Goal: Transaction & Acquisition: Purchase product/service

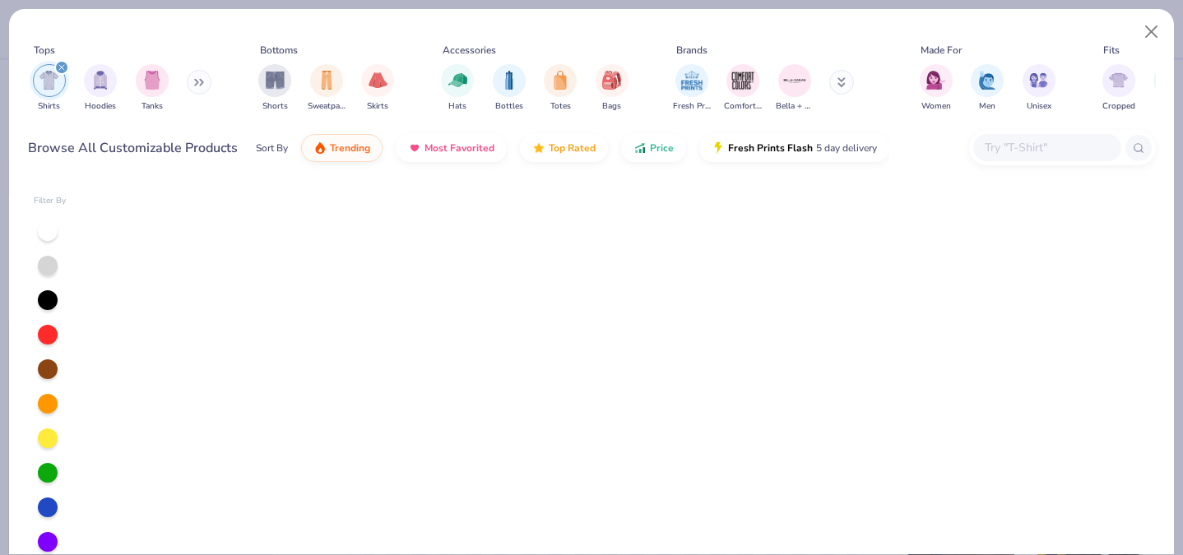
scroll to position [7522, 0]
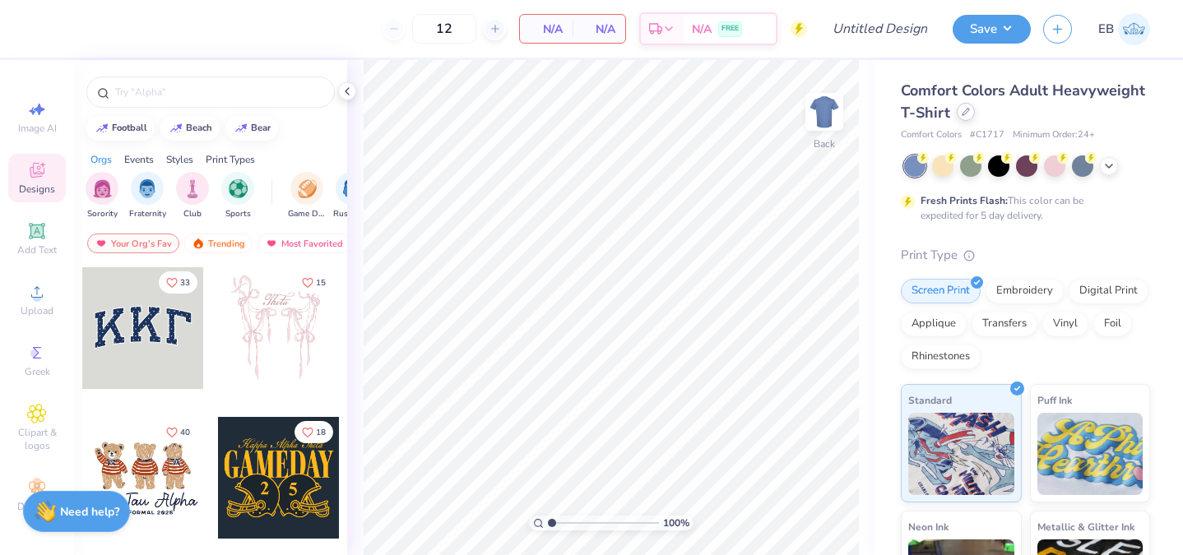
click at [965, 111] on icon at bounding box center [966, 112] width 8 height 8
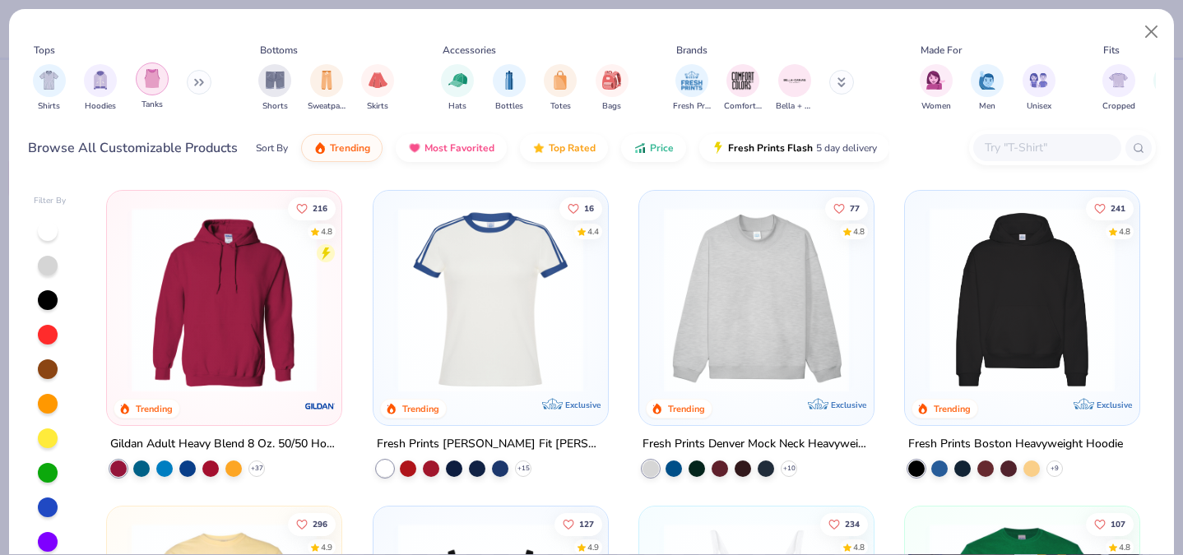
click at [140, 77] on div "filter for Tanks" at bounding box center [152, 79] width 33 height 33
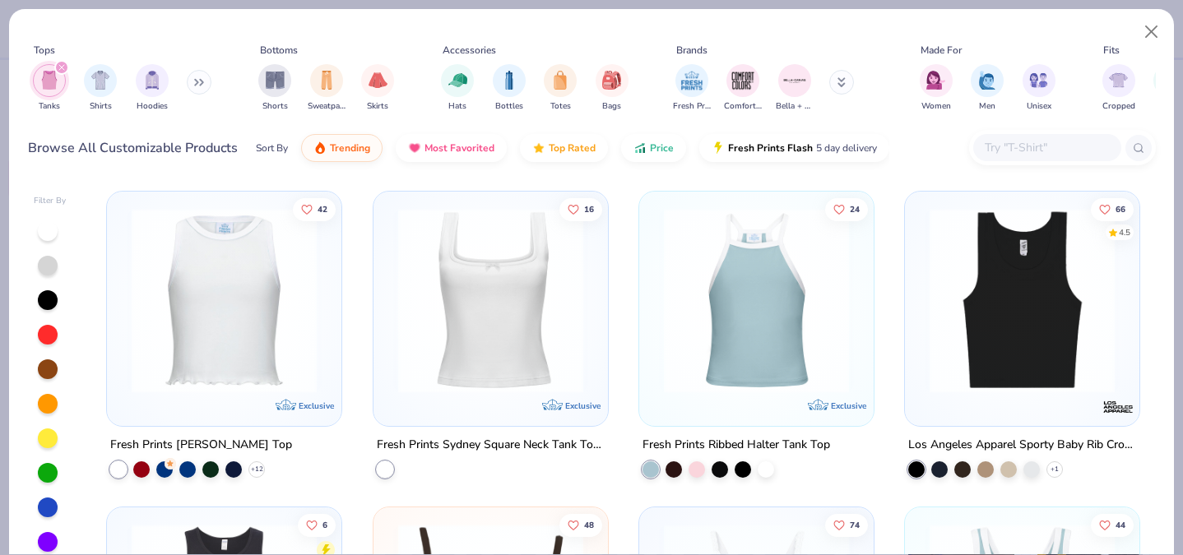
scroll to position [633, 0]
click at [1015, 336] on img at bounding box center [1022, 298] width 202 height 185
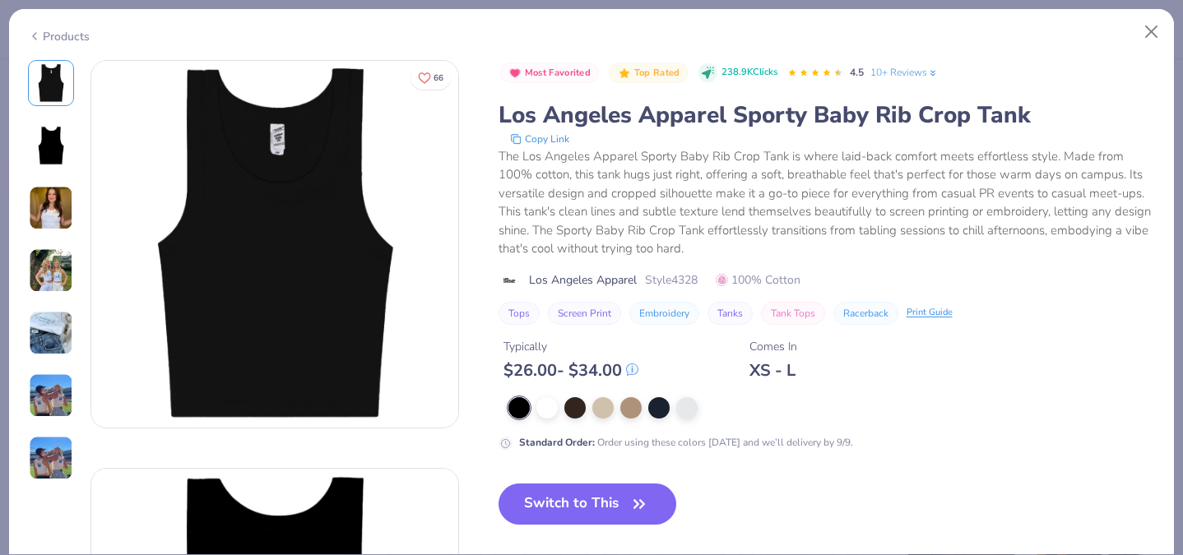
click at [54, 403] on img at bounding box center [51, 395] width 44 height 44
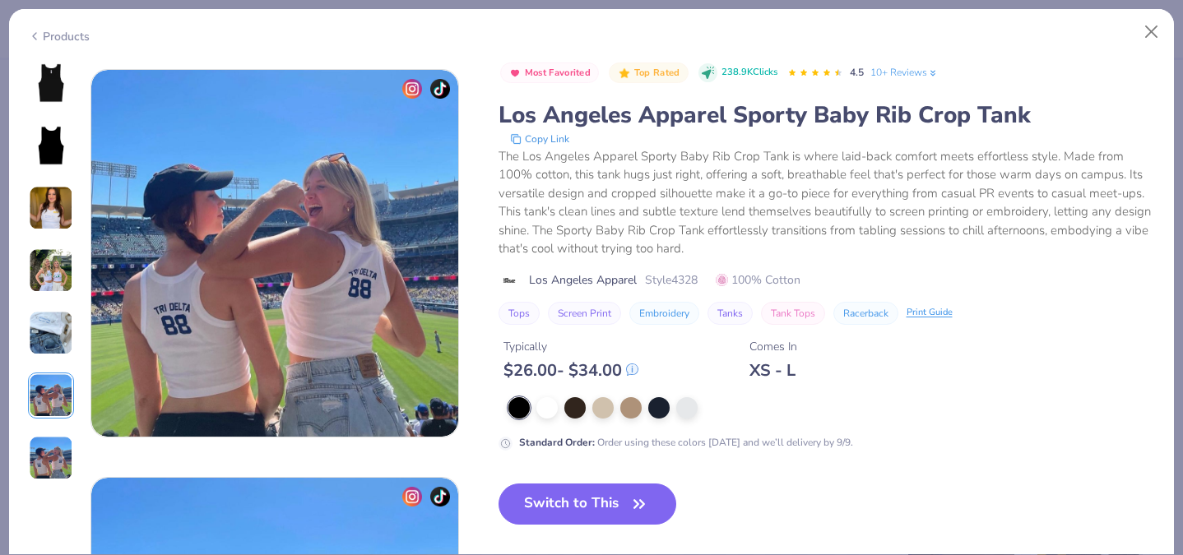
scroll to position [2040, 0]
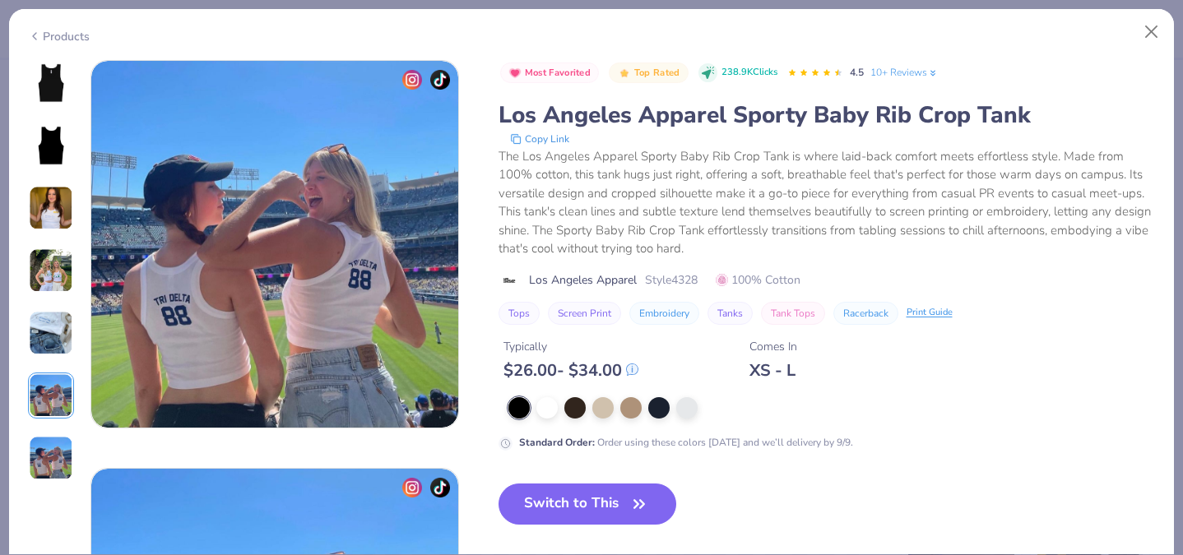
click at [43, 445] on img at bounding box center [51, 458] width 44 height 44
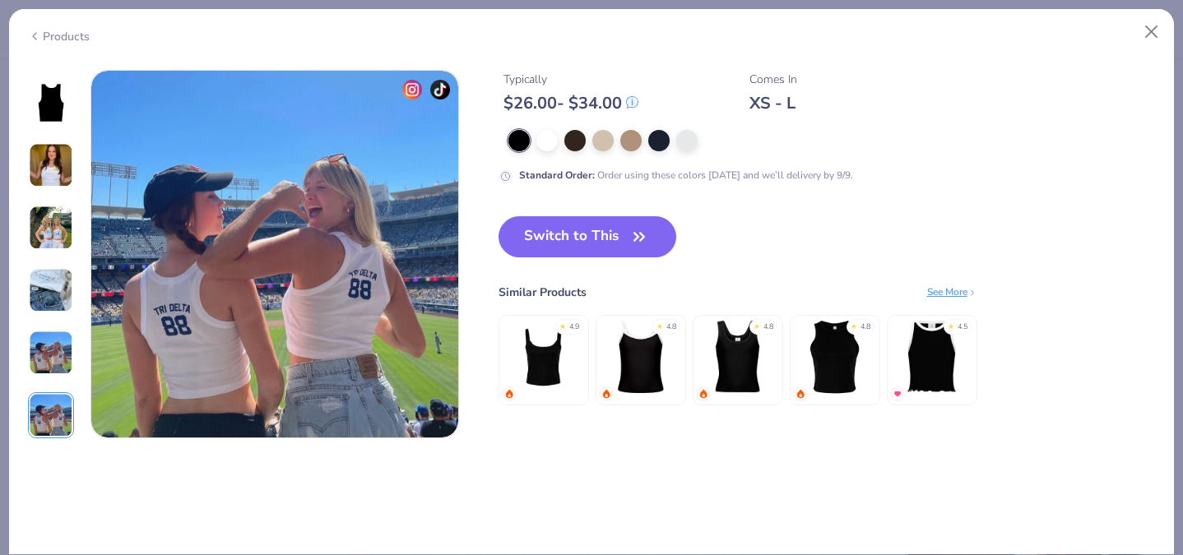
scroll to position [2448, 0]
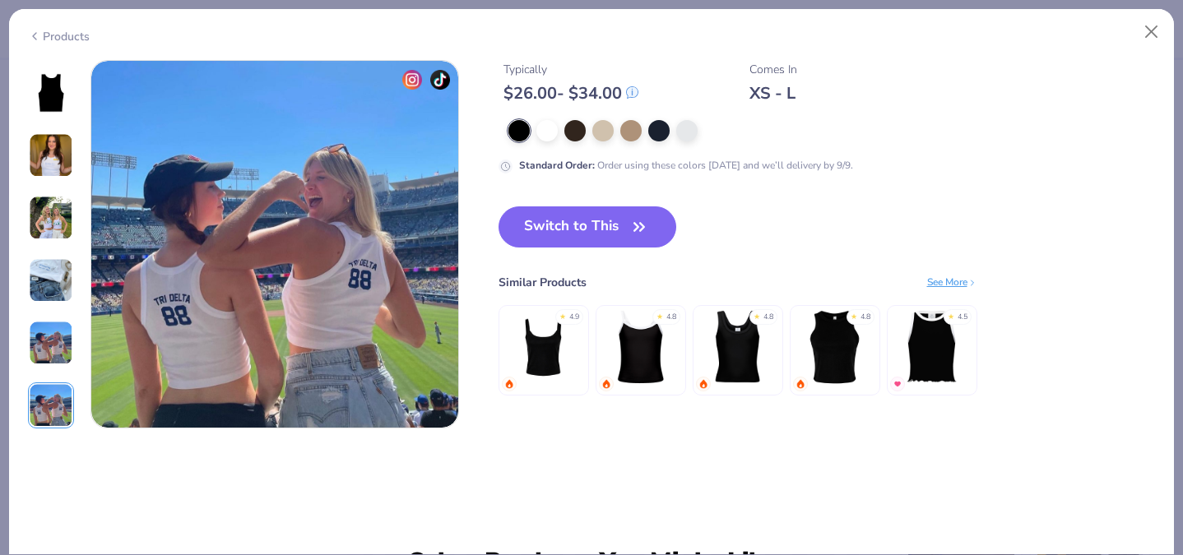
click at [49, 203] on img at bounding box center [51, 218] width 44 height 44
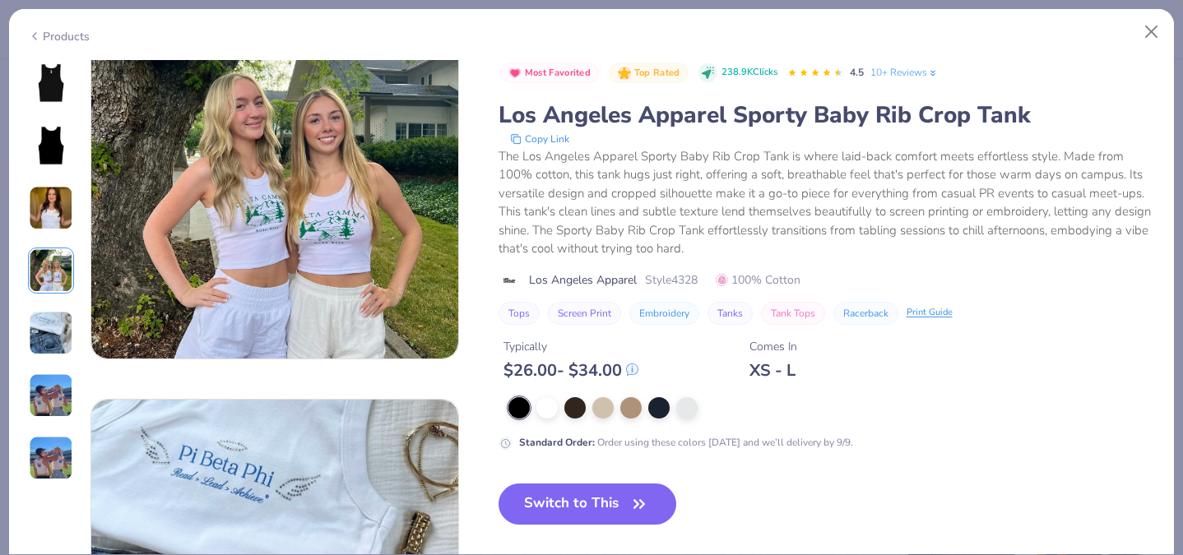
scroll to position [1224, 0]
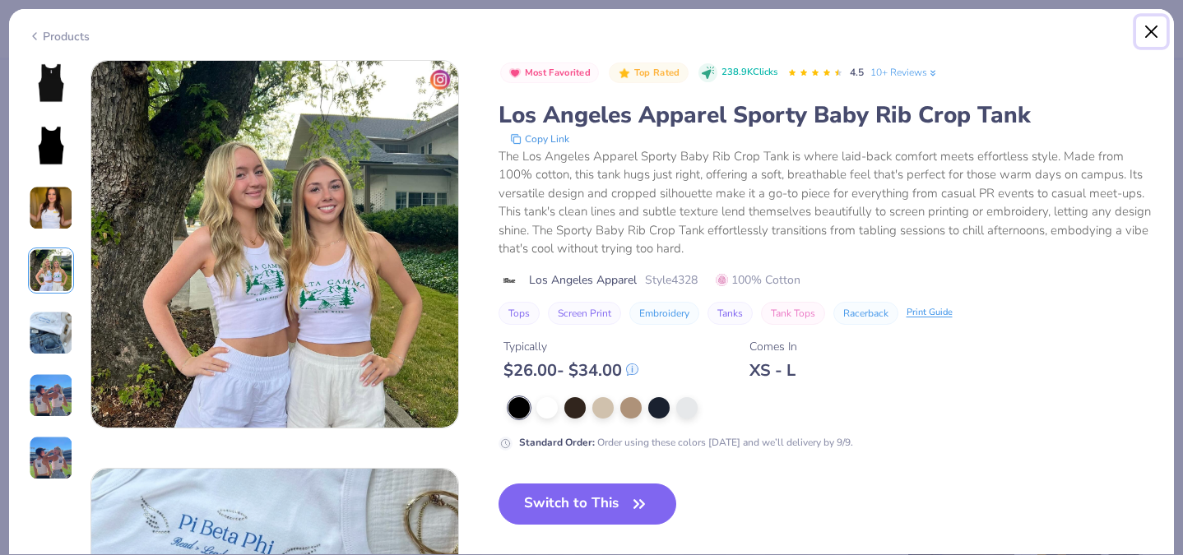
click at [1148, 30] on button "Close" at bounding box center [1151, 31] width 31 height 31
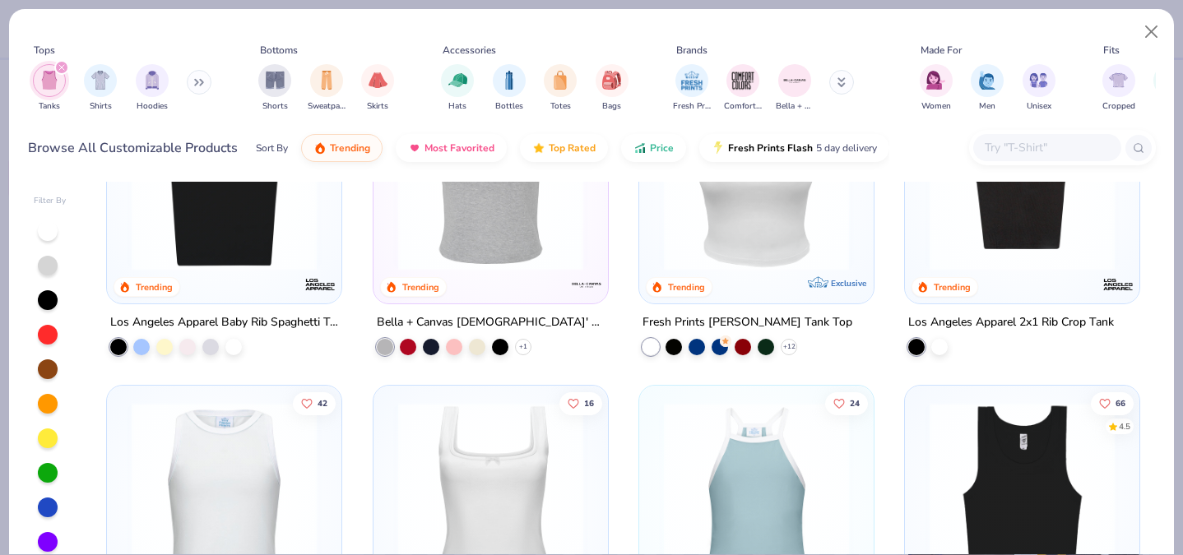
scroll to position [432, 0]
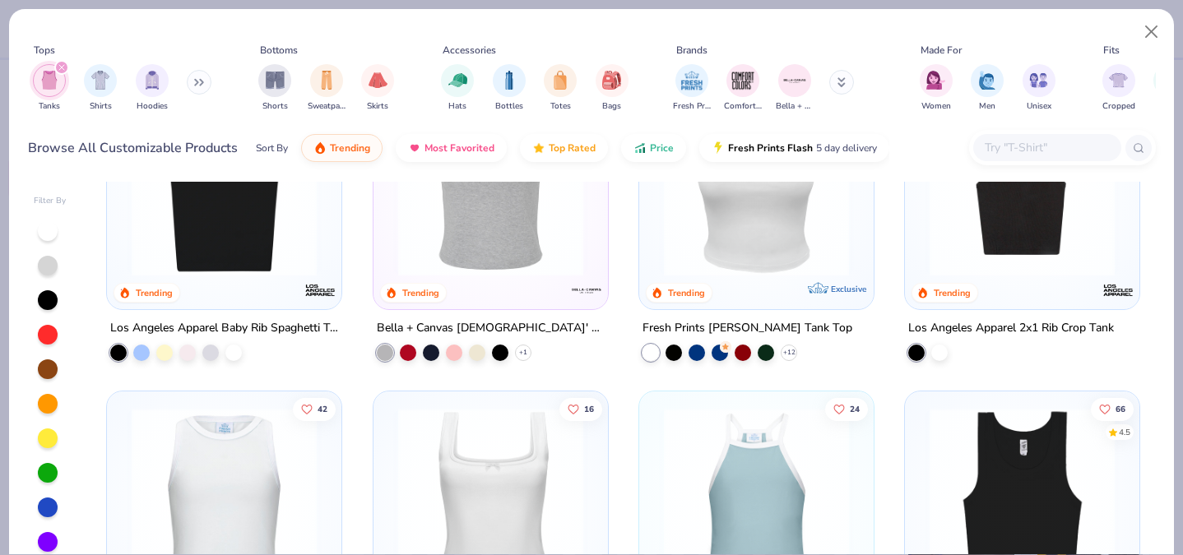
click at [973, 229] on img at bounding box center [1022, 183] width 202 height 185
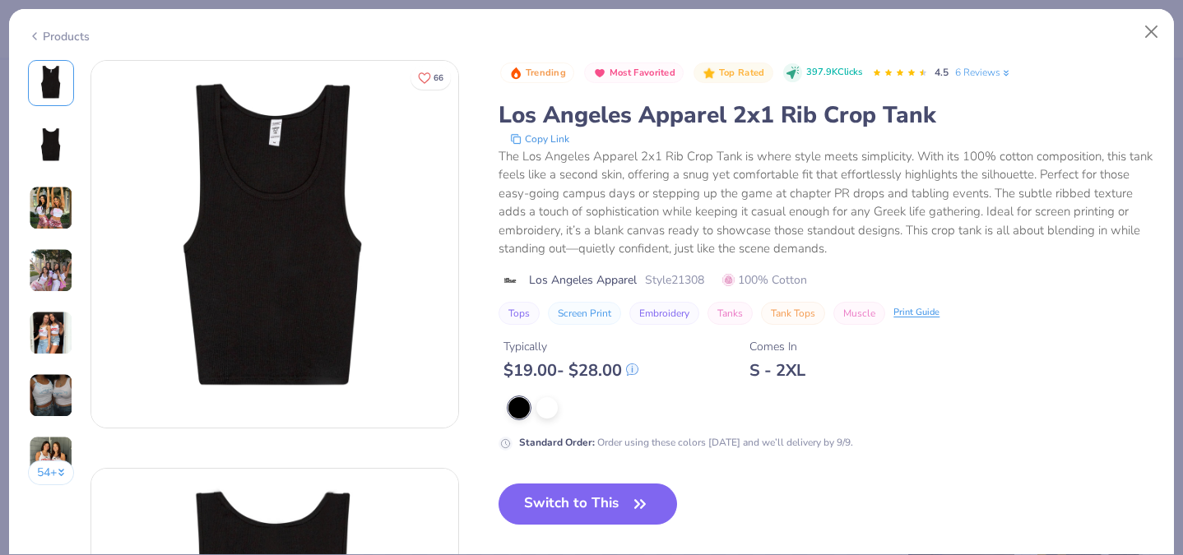
click at [52, 202] on img at bounding box center [51, 208] width 44 height 44
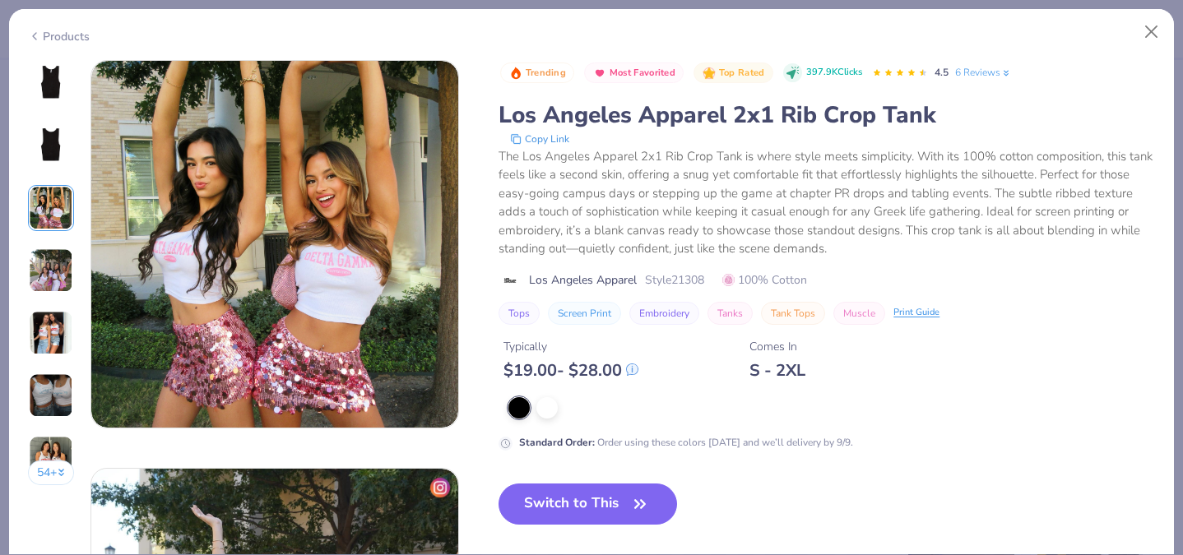
click at [58, 271] on img at bounding box center [51, 270] width 44 height 44
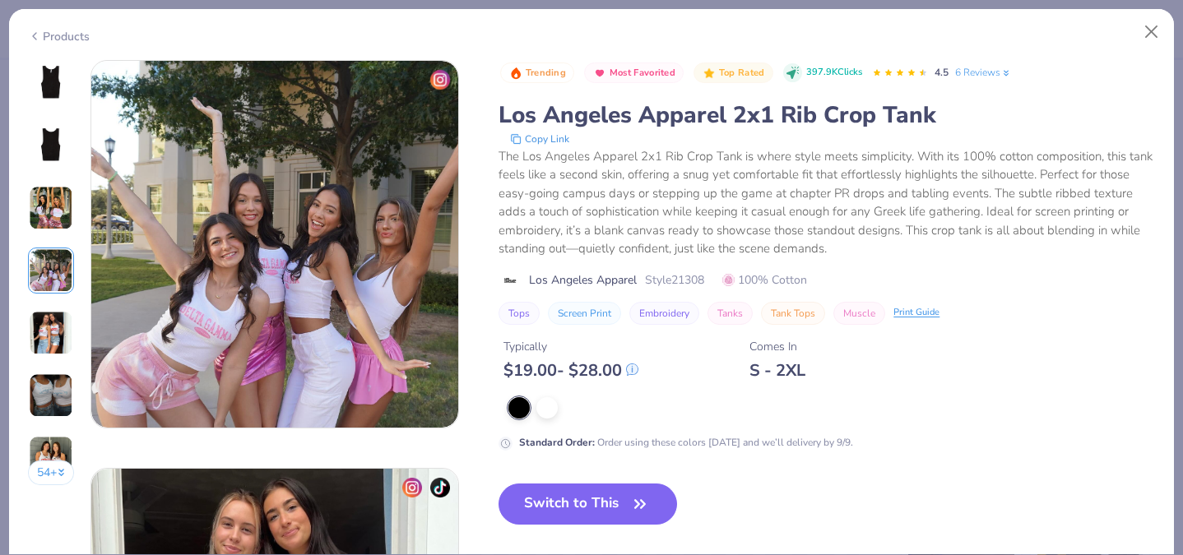
click at [63, 320] on img at bounding box center [51, 333] width 44 height 44
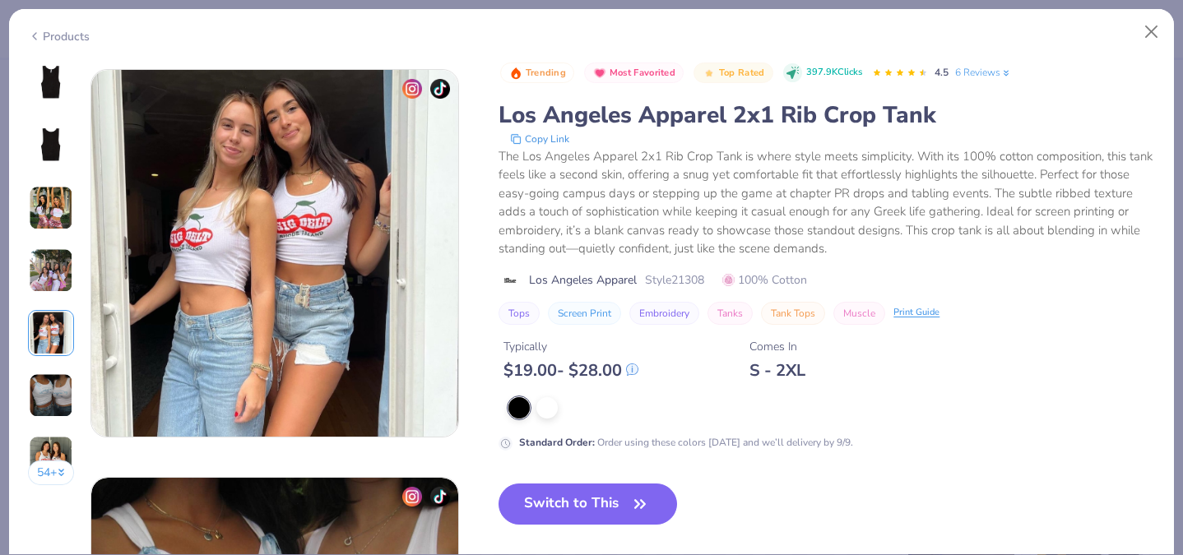
scroll to position [1632, 0]
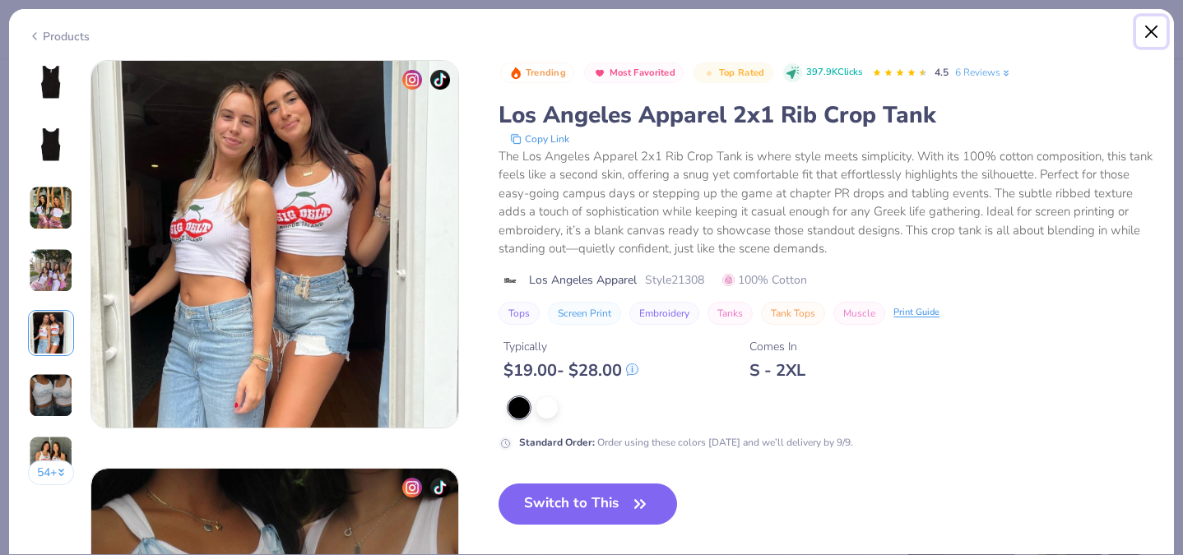
click at [1149, 23] on button "Close" at bounding box center [1151, 31] width 31 height 31
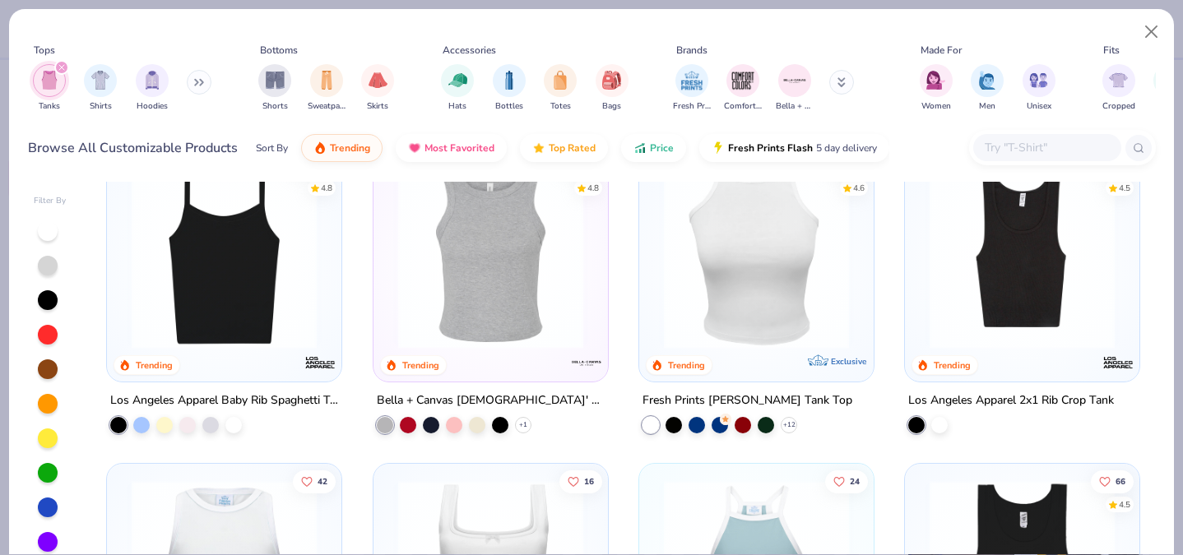
scroll to position [355, 0]
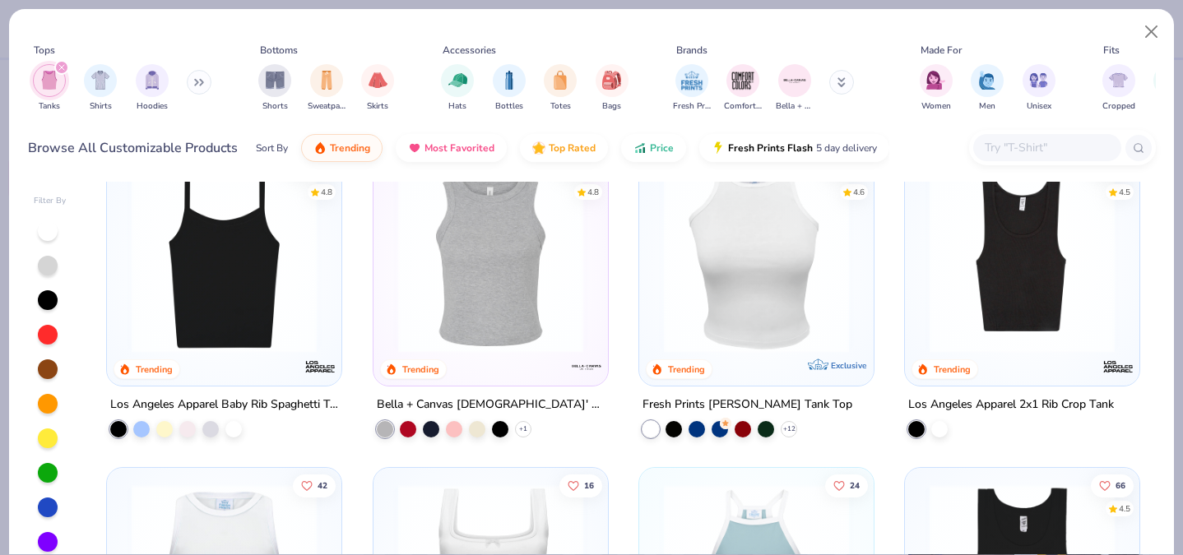
click at [1063, 270] on img at bounding box center [1022, 260] width 202 height 185
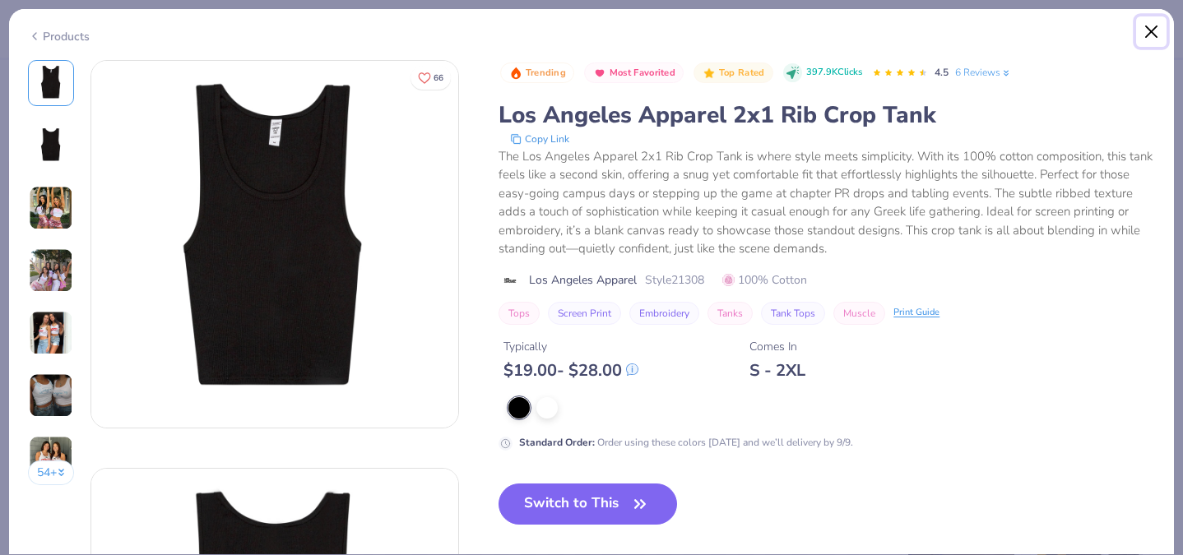
click at [1142, 31] on button "Close" at bounding box center [1151, 31] width 31 height 31
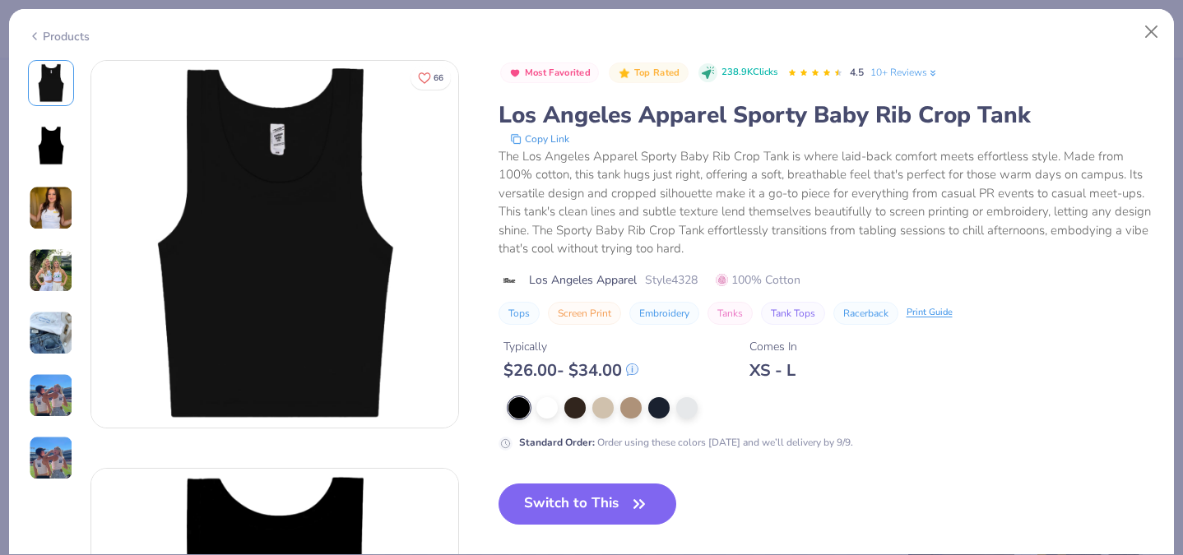
click at [519, 406] on div at bounding box center [518, 407] width 21 height 21
click at [569, 401] on div at bounding box center [574, 406] width 21 height 21
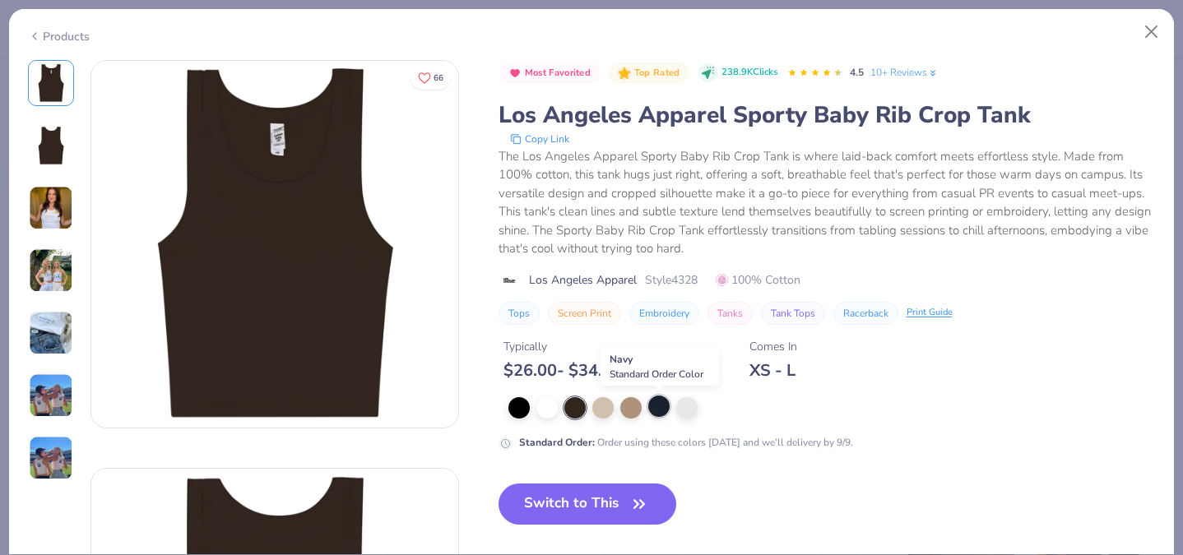
click at [656, 404] on div at bounding box center [658, 406] width 21 height 21
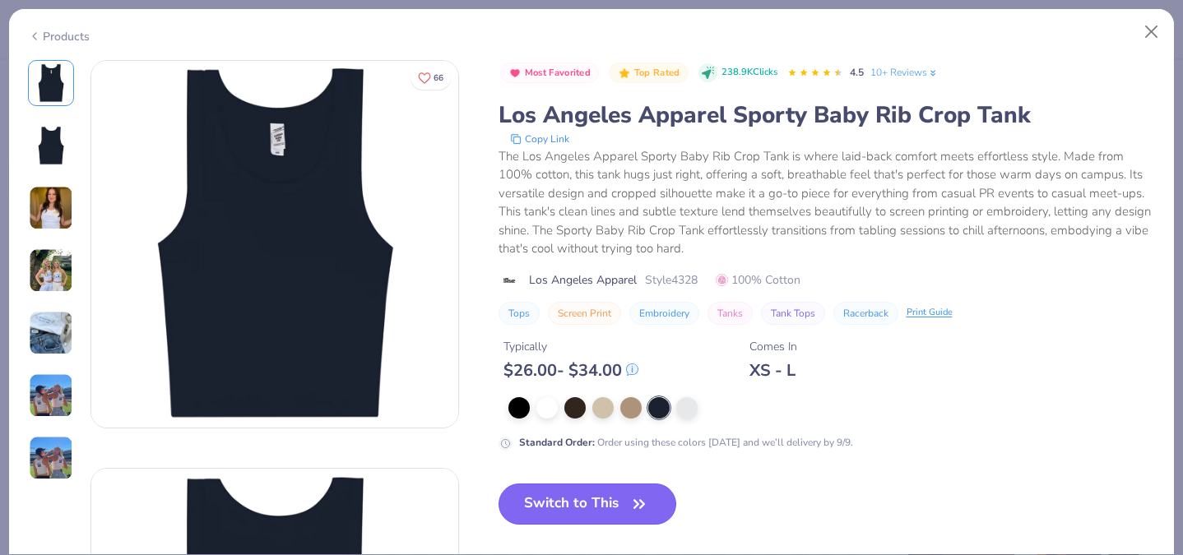
click at [564, 506] on button "Switch to This" at bounding box center [588, 504] width 179 height 41
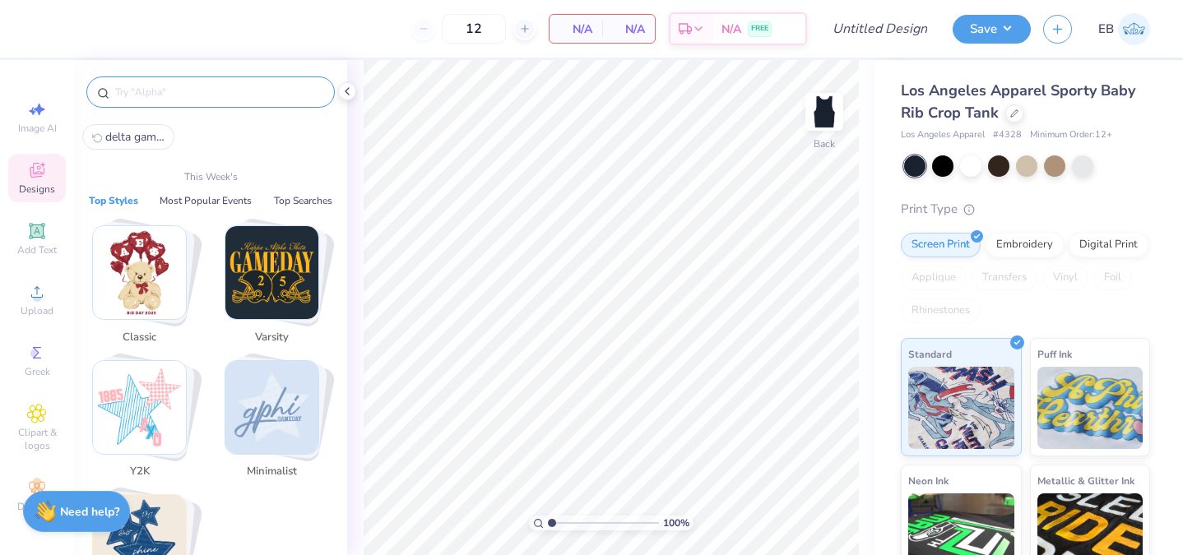
click at [184, 89] on input "text" at bounding box center [219, 92] width 211 height 16
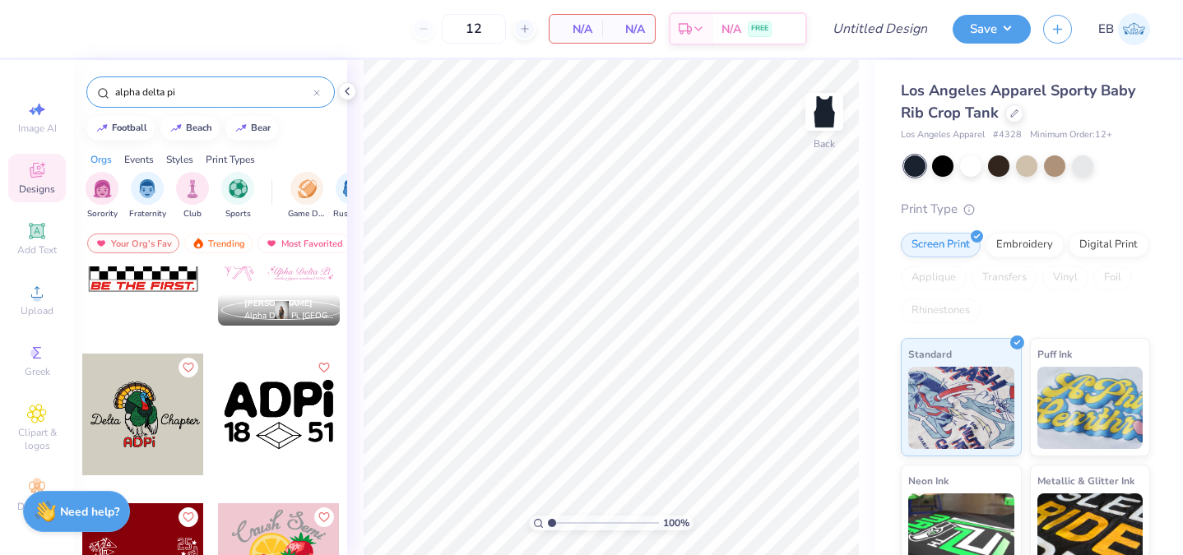
scroll to position [2611, 0]
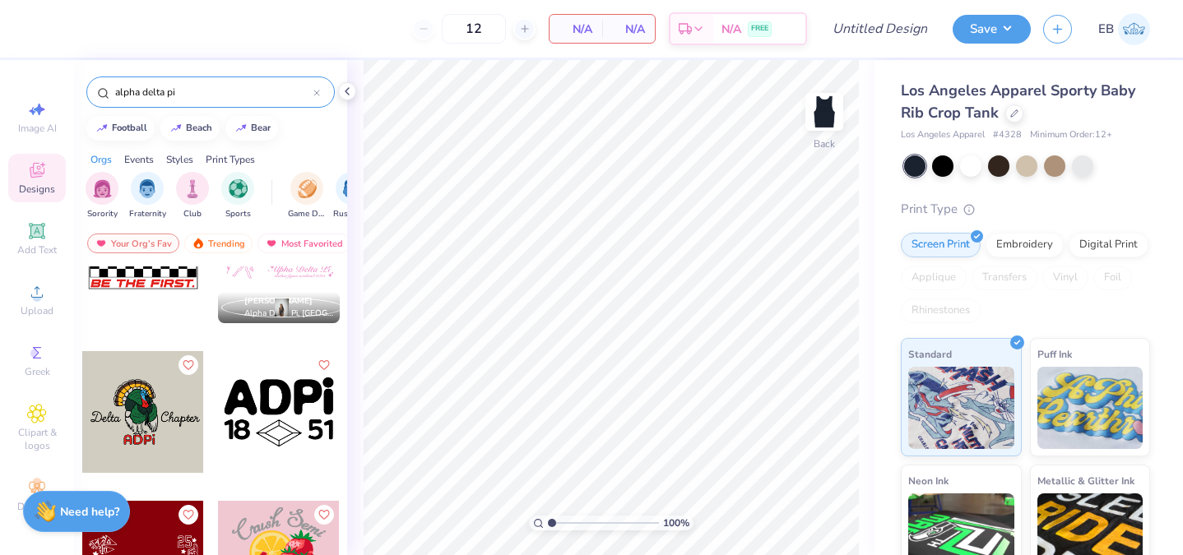
type input "alpha delta pi"
click at [262, 426] on div at bounding box center [279, 412] width 122 height 122
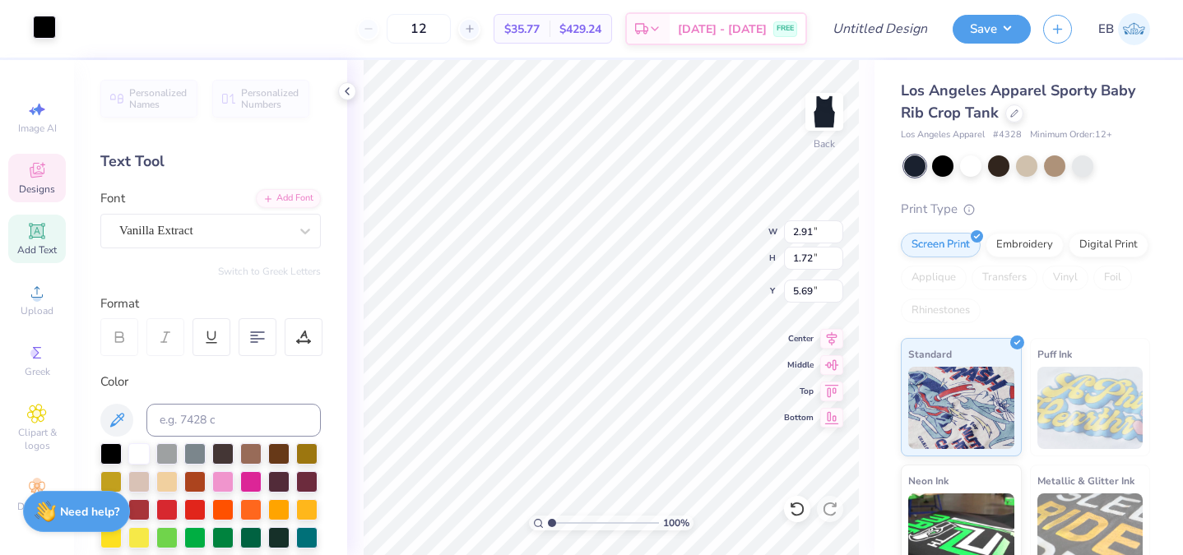
click at [53, 22] on div at bounding box center [44, 27] width 23 height 23
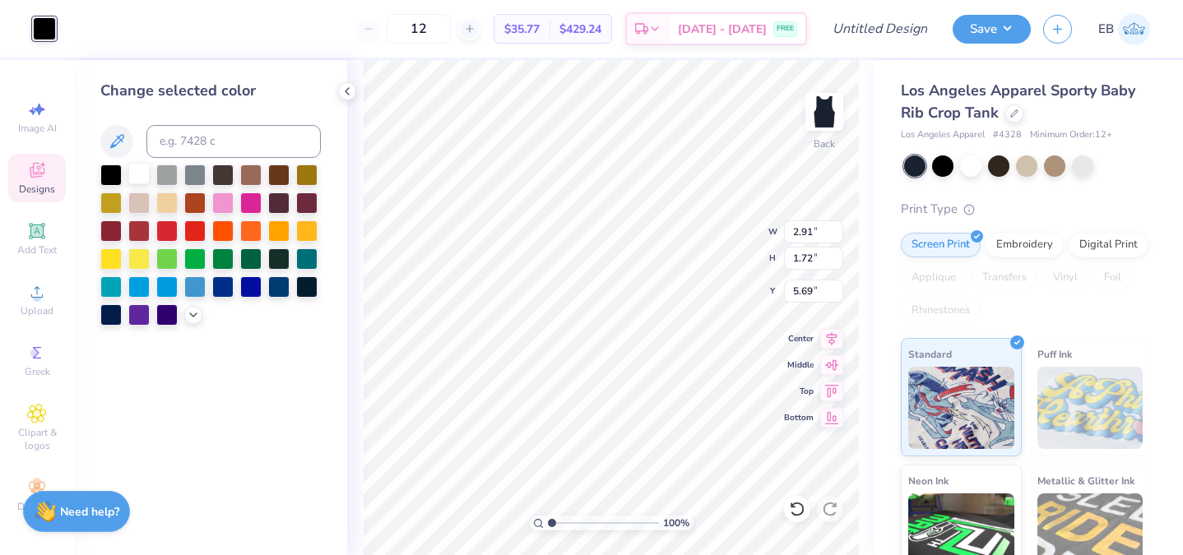
click at [137, 174] on div at bounding box center [138, 173] width 21 height 21
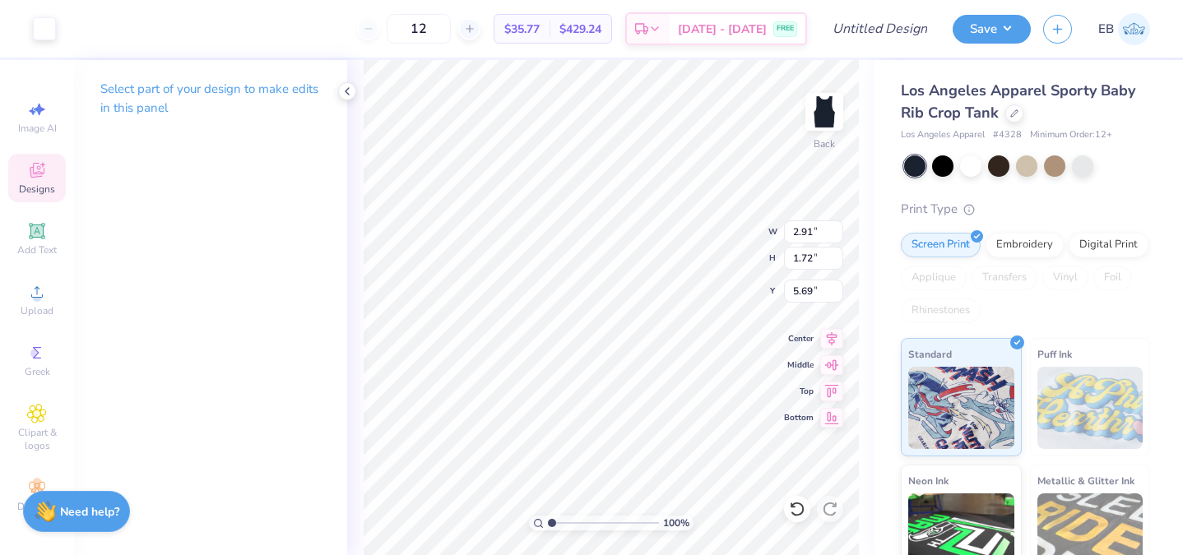
type input "0.50"
type input "5.82"
type input "3.45"
type input "0.93"
click at [40, 357] on icon at bounding box center [37, 353] width 20 height 20
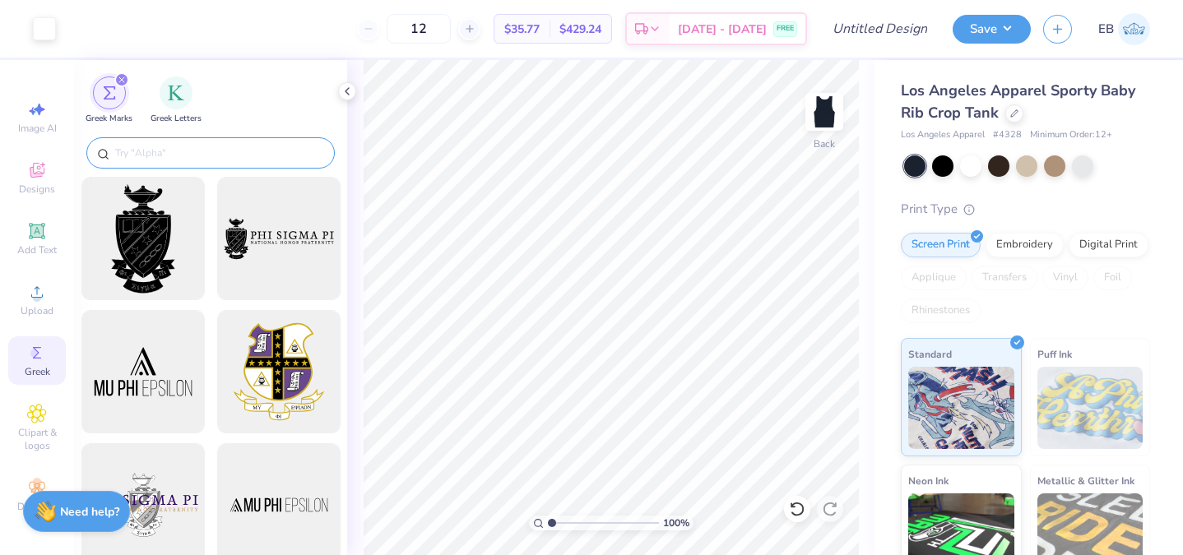
click at [172, 146] on input "text" at bounding box center [219, 153] width 211 height 16
click at [174, 95] on img "filter for Greek Letters" at bounding box center [176, 91] width 16 height 16
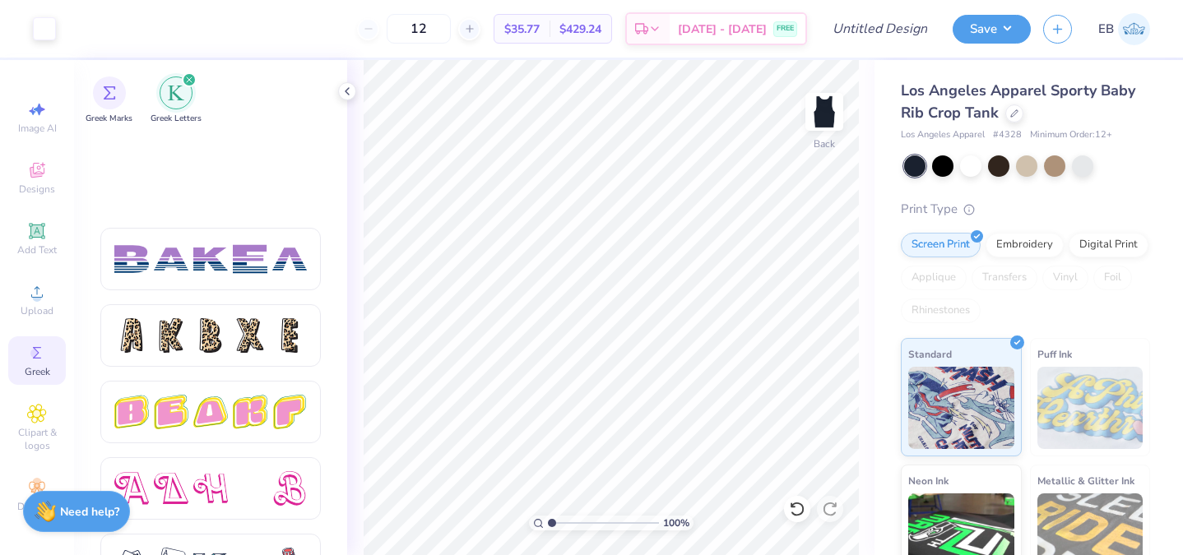
scroll to position [2865, 0]
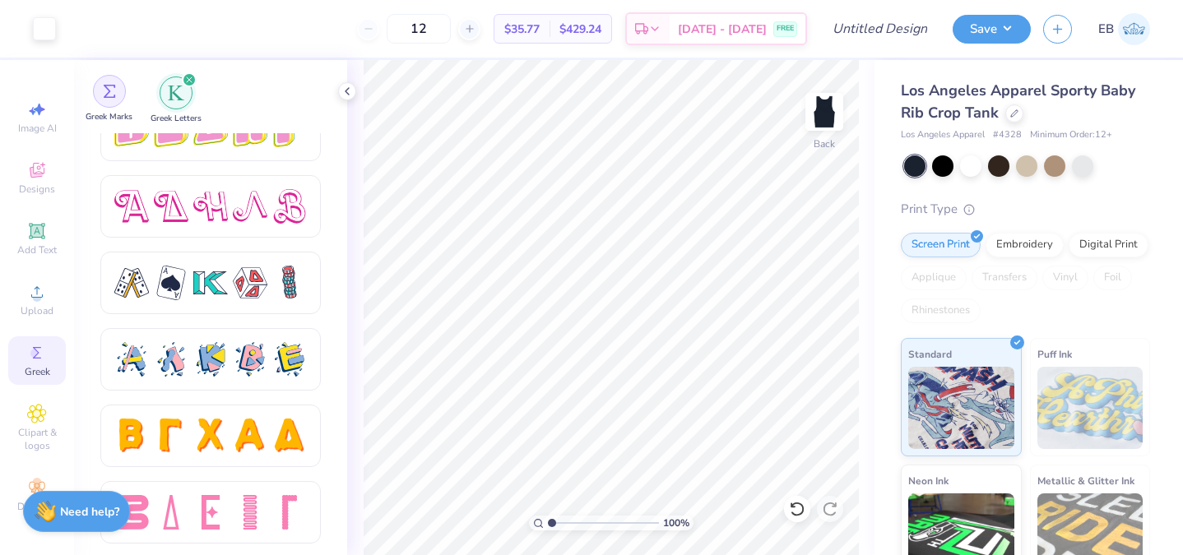
click at [116, 96] on div "filter for Greek Marks" at bounding box center [109, 91] width 33 height 33
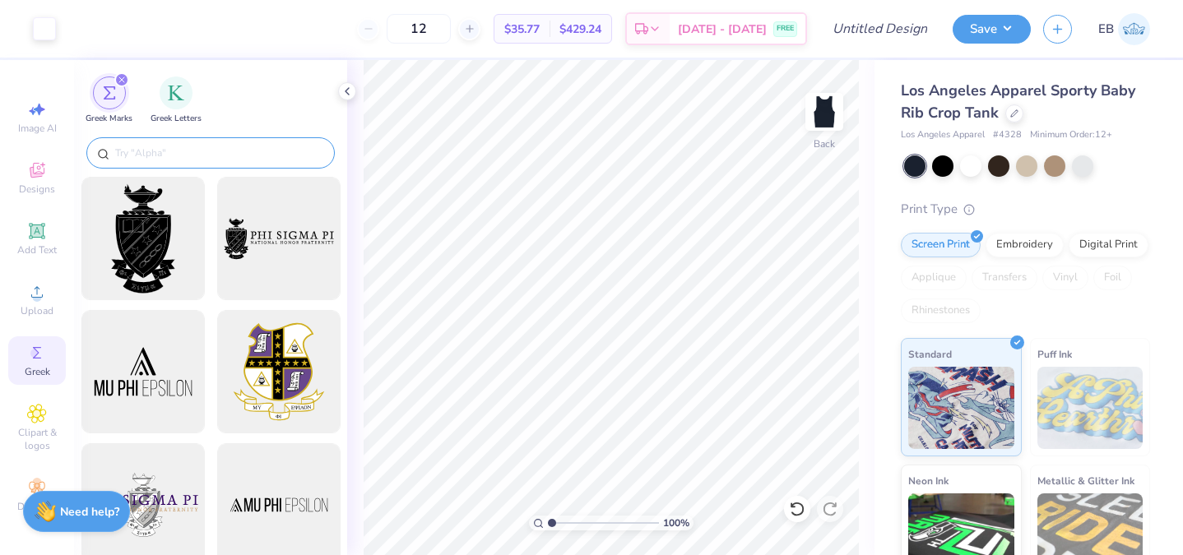
click at [160, 142] on div at bounding box center [210, 152] width 248 height 31
click at [145, 155] on input "text" at bounding box center [219, 153] width 211 height 16
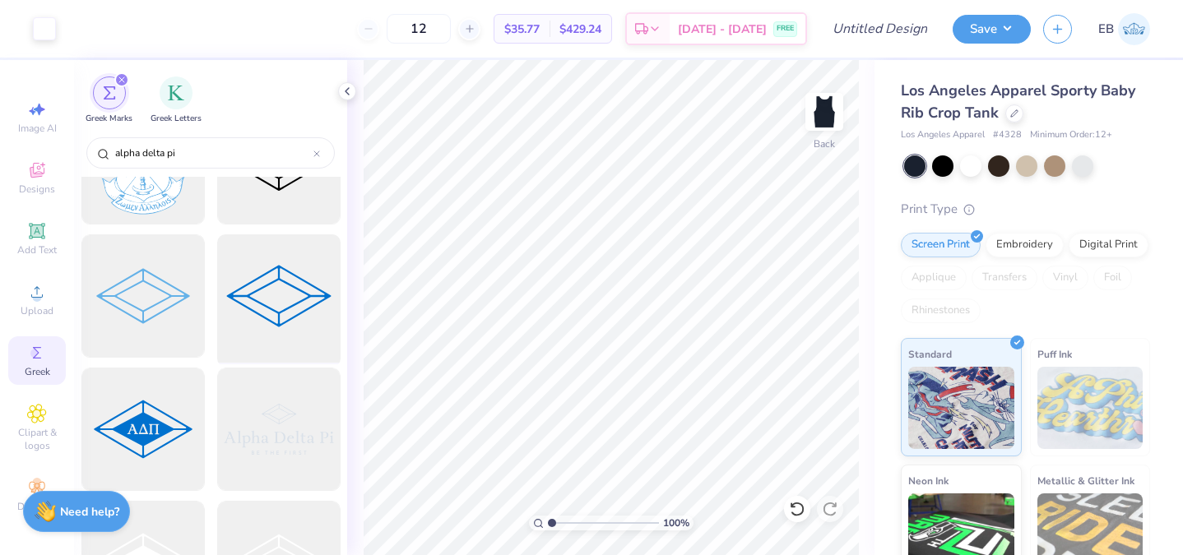
scroll to position [81, 0]
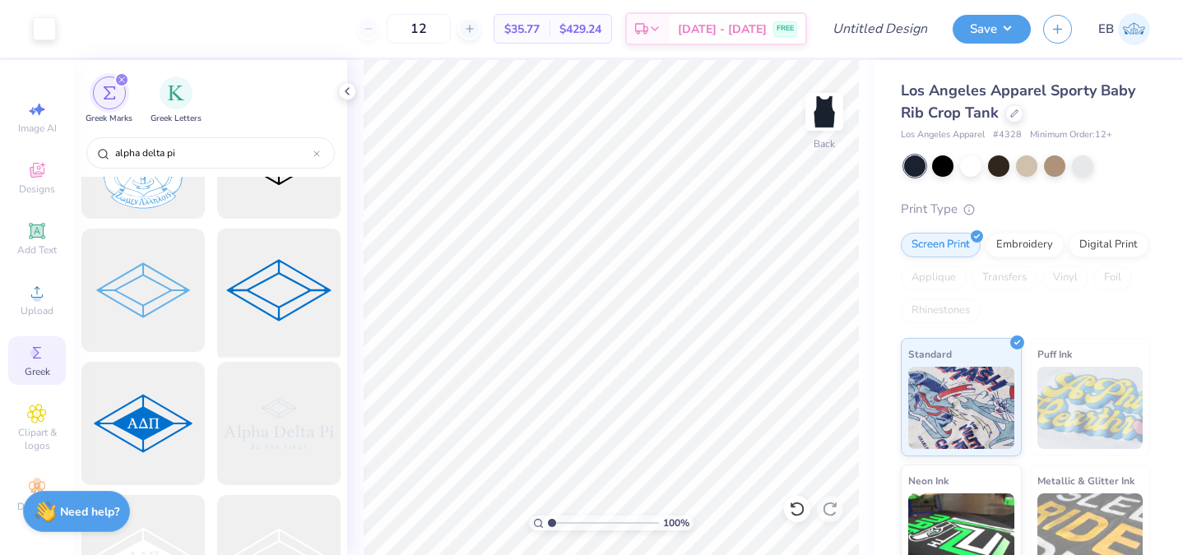
type input "alpha delta pi"
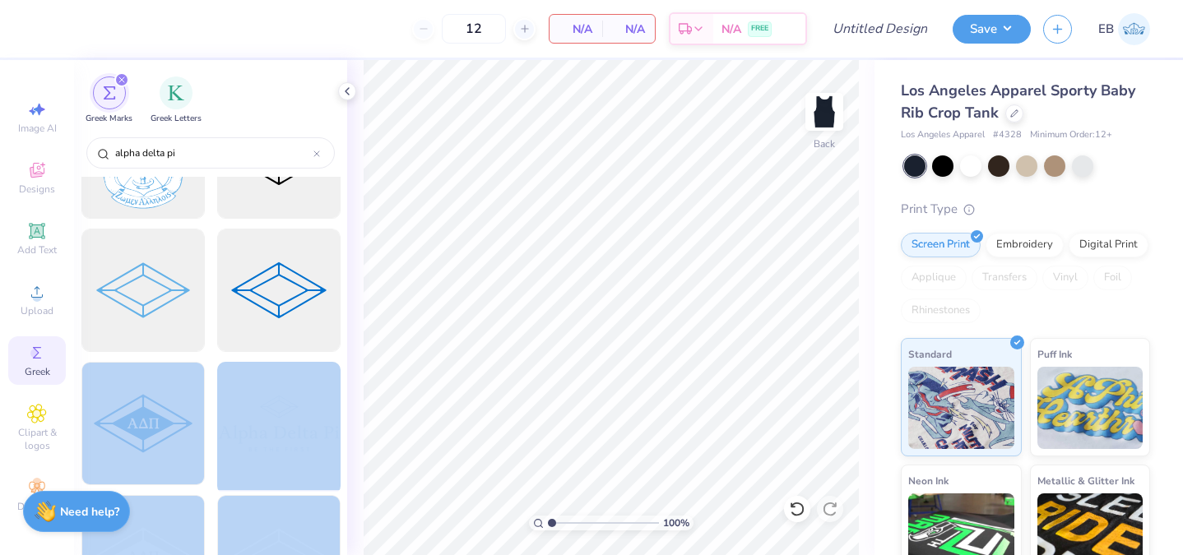
click at [614, 316] on div "12 N/A Per Item N/A Total Est. Delivery N/A FREE Design Title Save EB Image AI …" at bounding box center [591, 277] width 1183 height 555
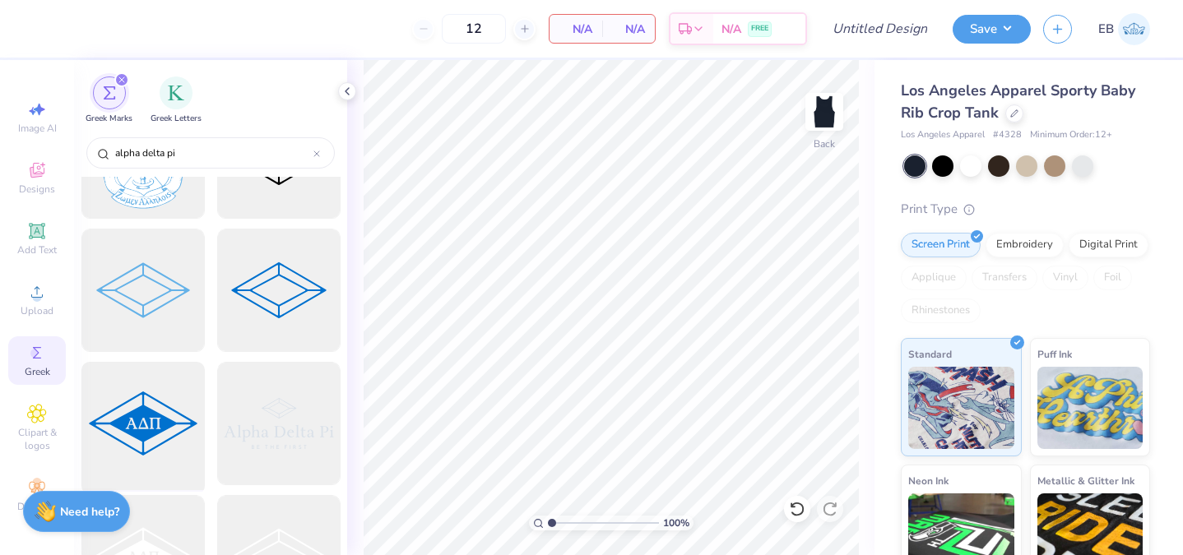
click at [151, 439] on div at bounding box center [143, 424] width 136 height 136
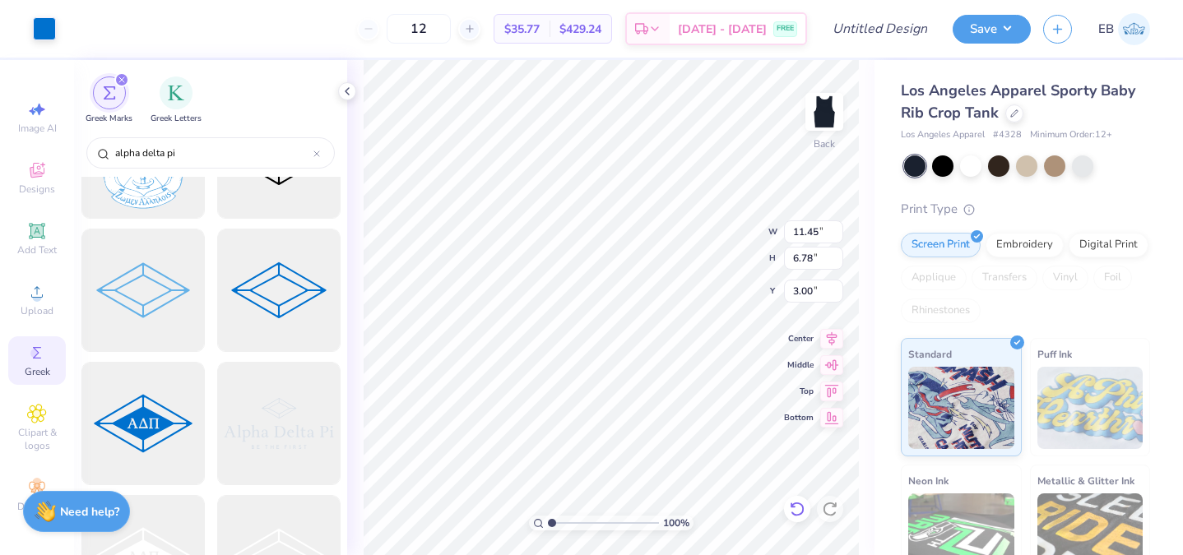
type input "7.79"
type input "4.61"
type input "5.62"
type input "3.33"
type input "0.50"
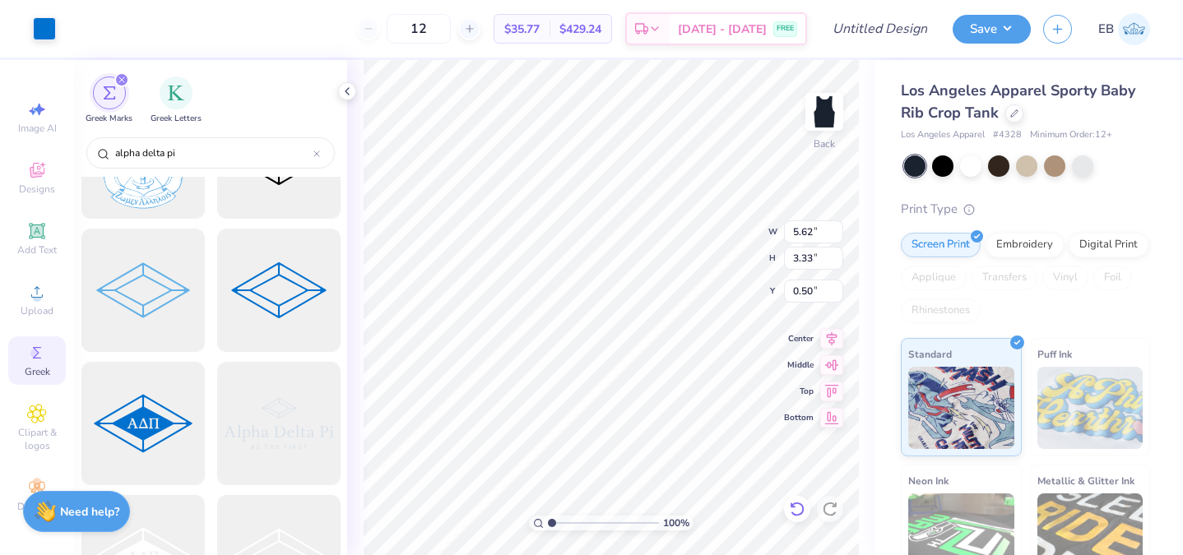
type input "1.14"
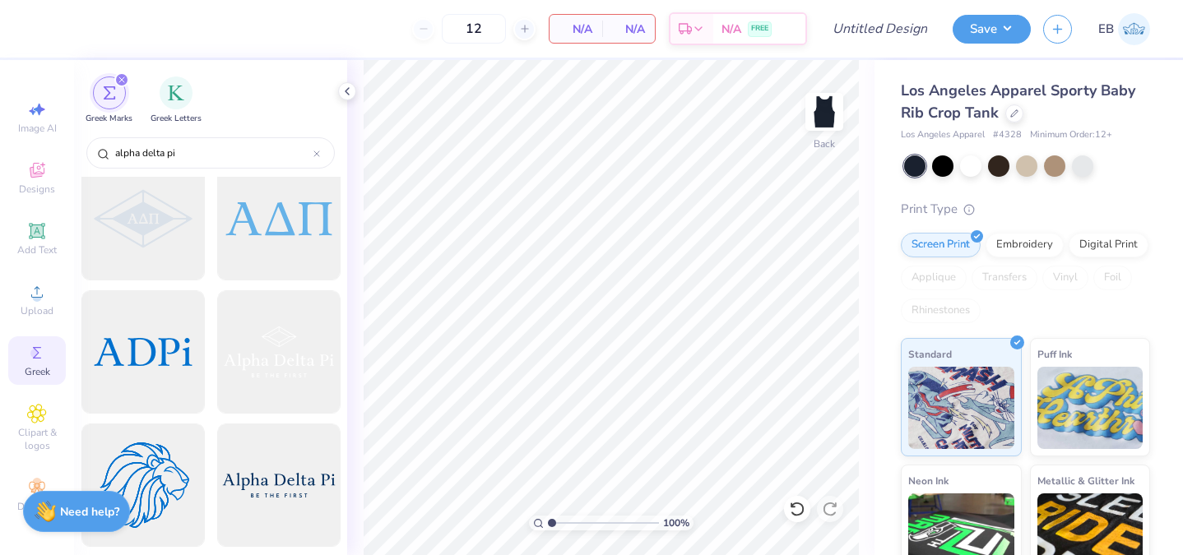
scroll to position [1090, 0]
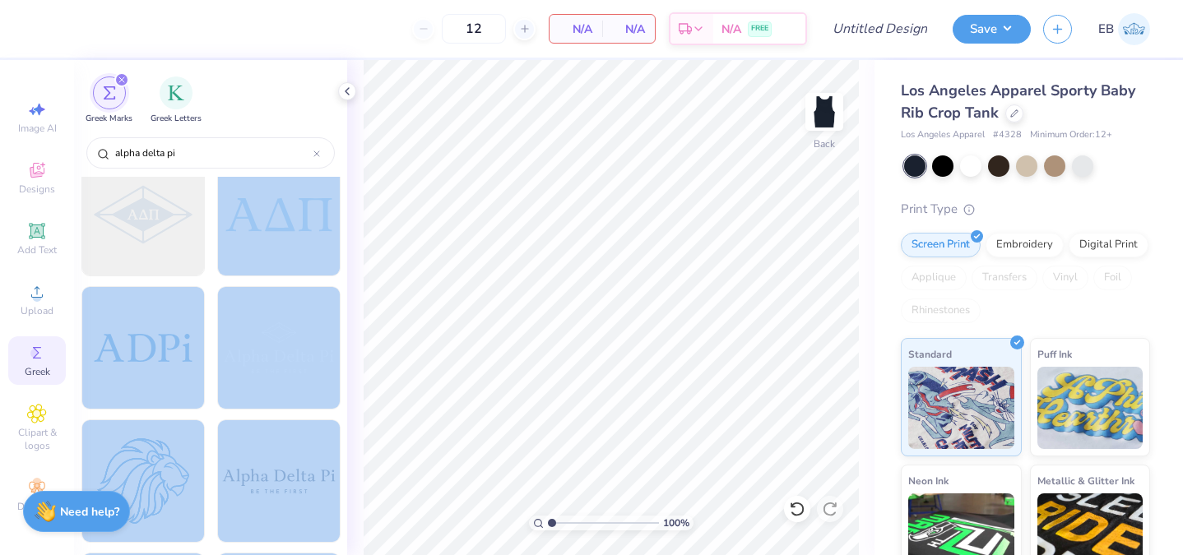
click at [627, 305] on div "12 N/A Per Item N/A Total Est. Delivery N/A FREE Design Title Save EB Image AI …" at bounding box center [591, 277] width 1183 height 555
click at [326, 285] on div at bounding box center [278, 219] width 123 height 132
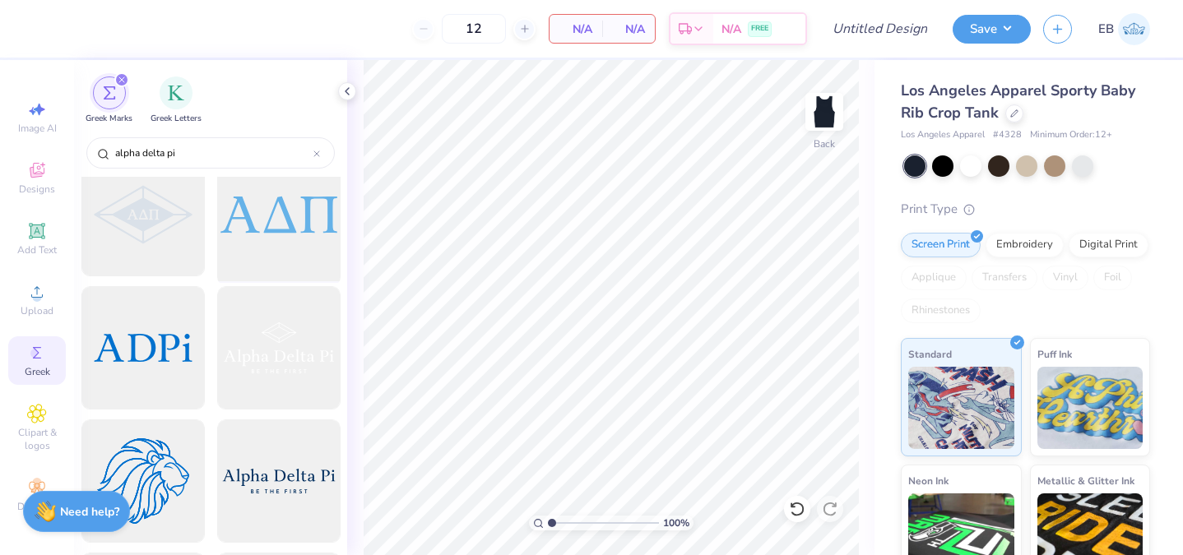
click at [306, 217] on div at bounding box center [279, 215] width 136 height 136
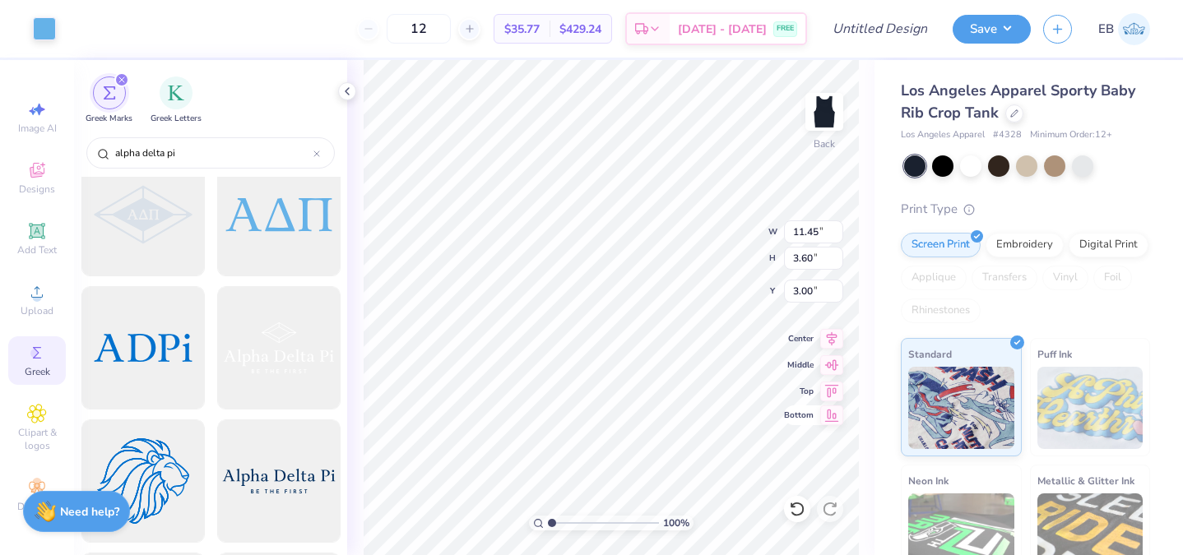
type input "6.34"
type input "1.99"
type input "1.82"
type input "4.93"
type input "1.55"
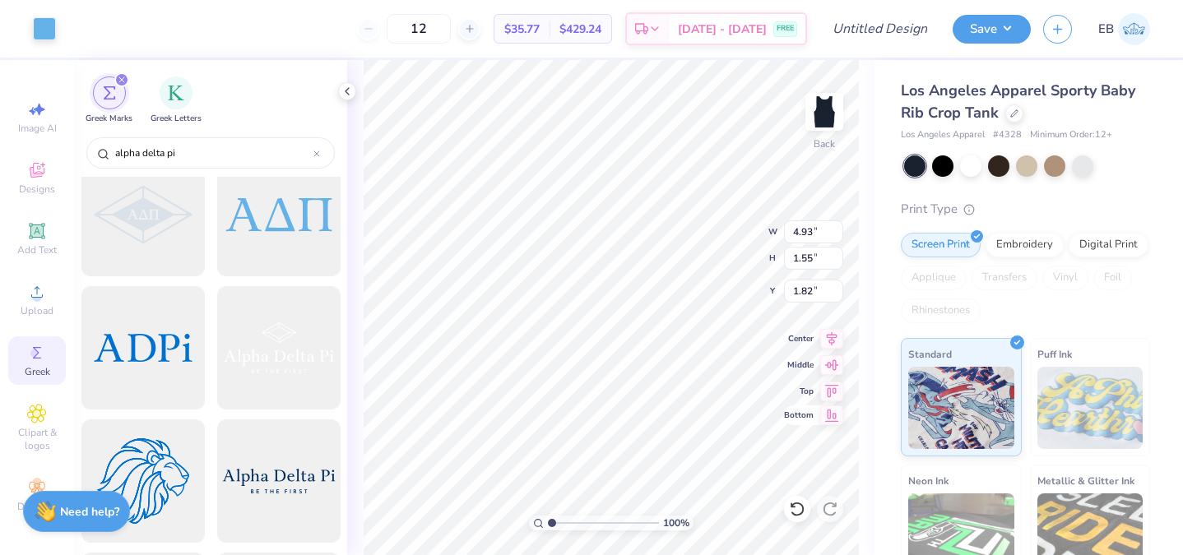
type input "1.67"
type input "1.62"
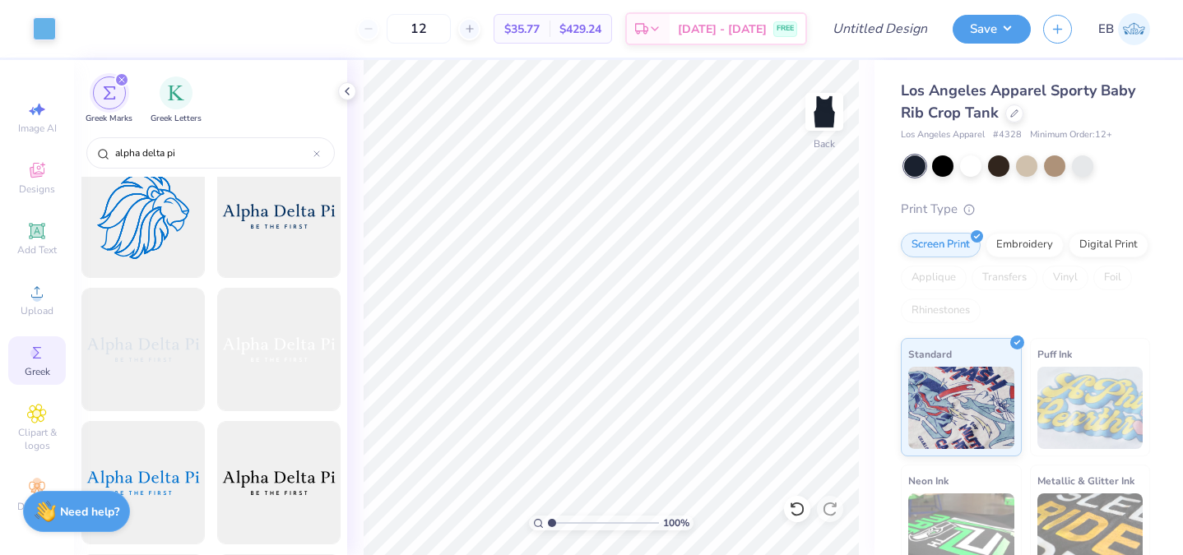
scroll to position [1356, 0]
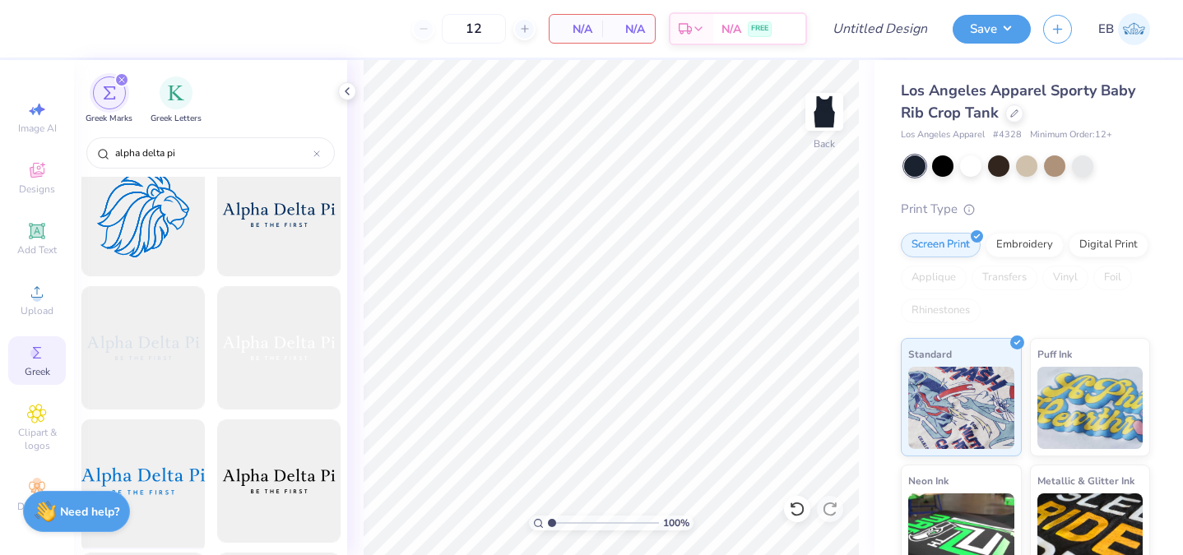
click at [156, 470] on div at bounding box center [143, 482] width 136 height 136
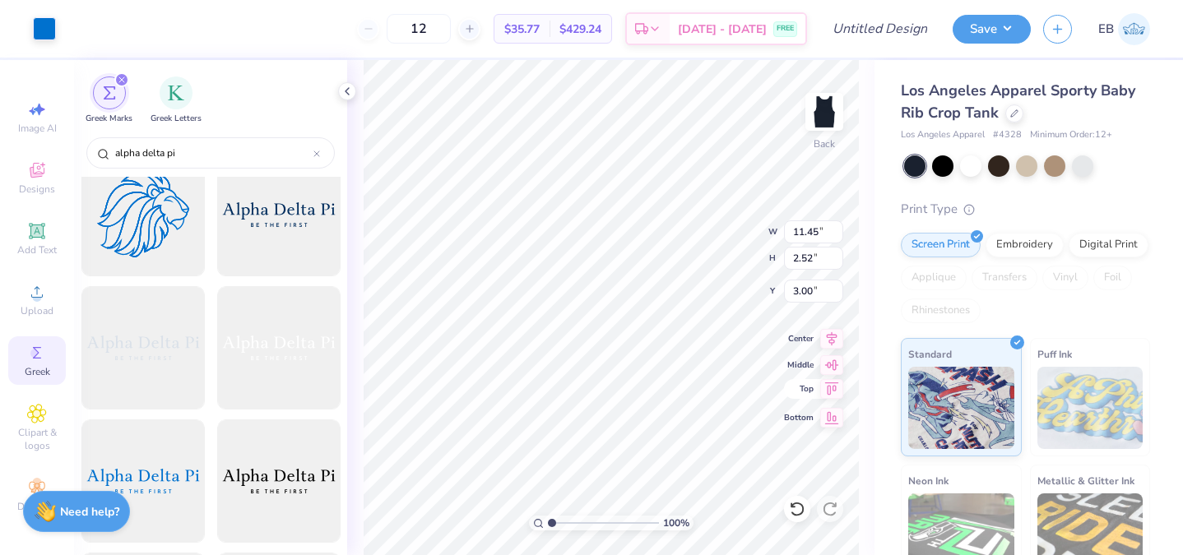
type input "6.65"
type input "1.46"
type input "1.54"
click at [974, 164] on div at bounding box center [970, 164] width 21 height 21
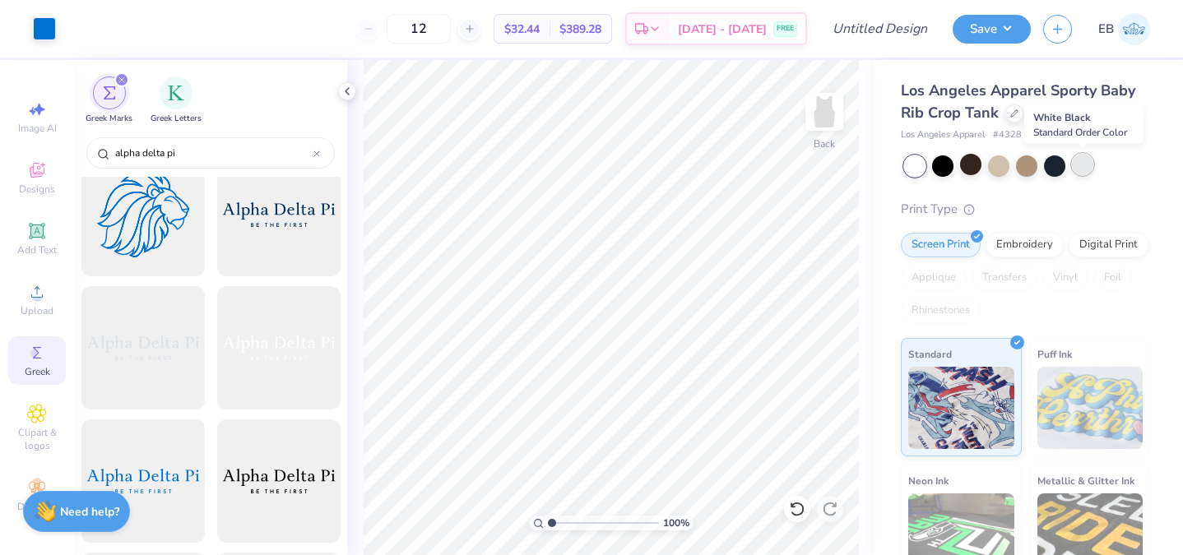
click at [1080, 160] on div at bounding box center [1082, 164] width 21 height 21
click at [1053, 165] on div at bounding box center [1054, 164] width 21 height 21
click at [1017, 165] on div at bounding box center [1026, 164] width 21 height 21
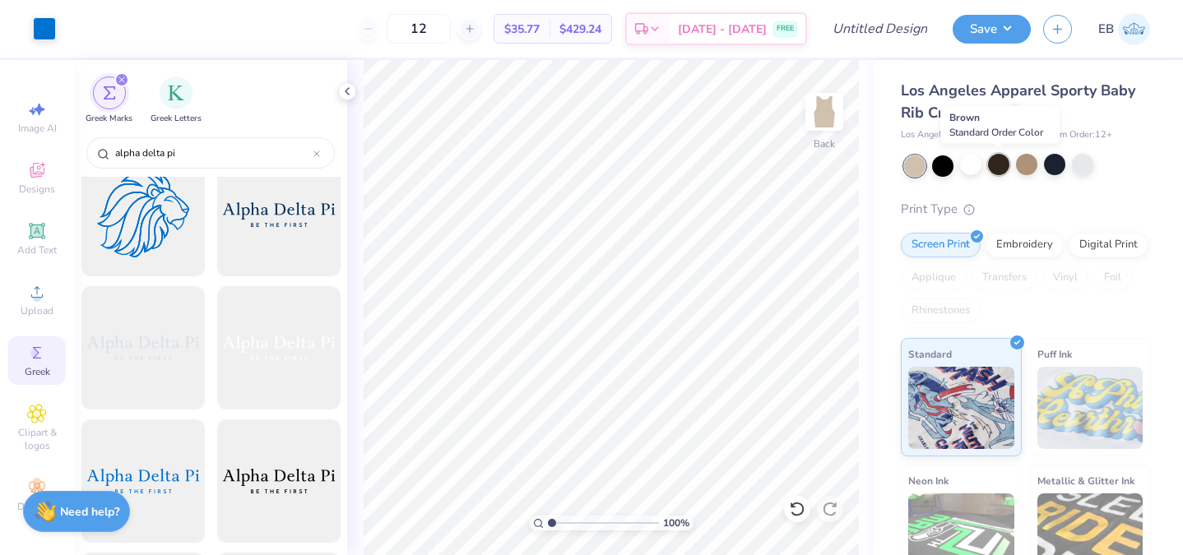
click at [999, 168] on div at bounding box center [998, 164] width 21 height 21
click at [962, 162] on div at bounding box center [970, 164] width 21 height 21
click at [923, 163] on div at bounding box center [914, 165] width 21 height 21
click at [952, 163] on div at bounding box center [942, 164] width 21 height 21
click at [1046, 163] on div at bounding box center [1054, 164] width 21 height 21
